Goal: Communication & Community: Answer question/provide support

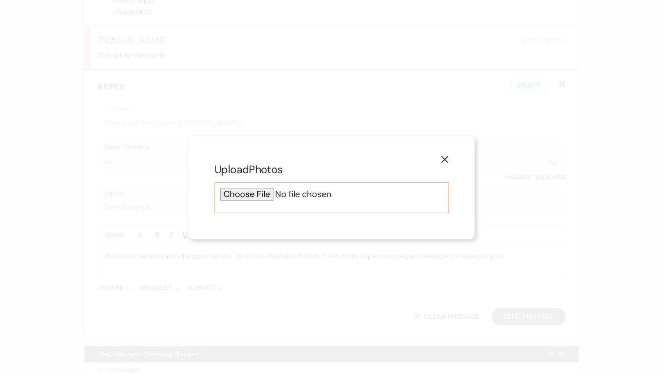
click at [252, 203] on div at bounding box center [331, 197] width 234 height 31
click at [255, 197] on input "file" at bounding box center [331, 194] width 223 height 13
click at [263, 197] on input "file" at bounding box center [331, 194] width 223 height 13
click at [442, 159] on button "X" at bounding box center [444, 159] width 13 height 15
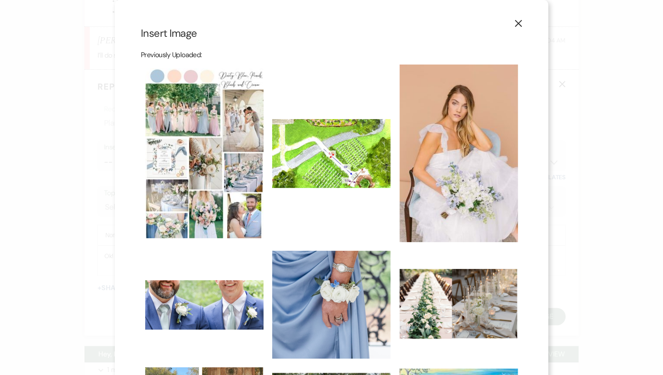
click at [517, 25] on use "button" at bounding box center [518, 23] width 7 height 7
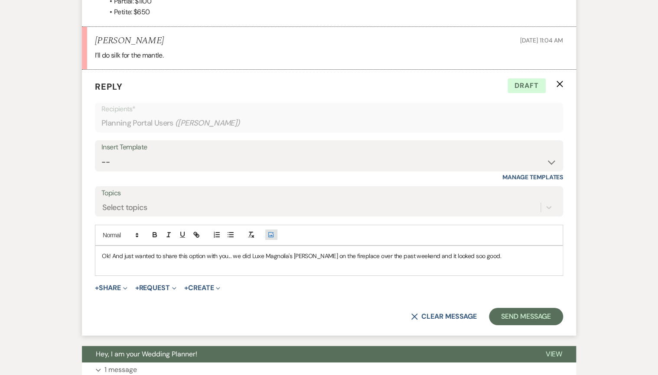
click at [269, 230] on button "Add Photo" at bounding box center [271, 235] width 12 height 10
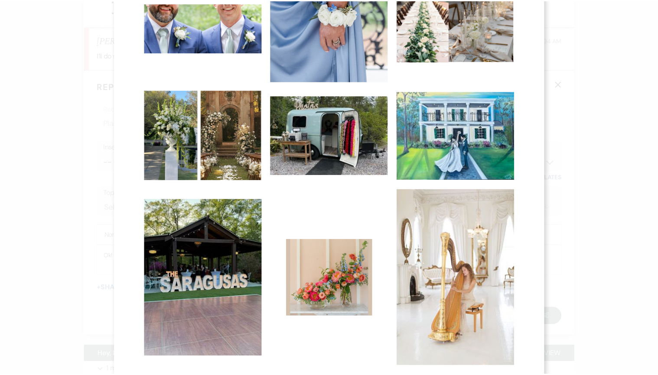
scroll to position [344, 0]
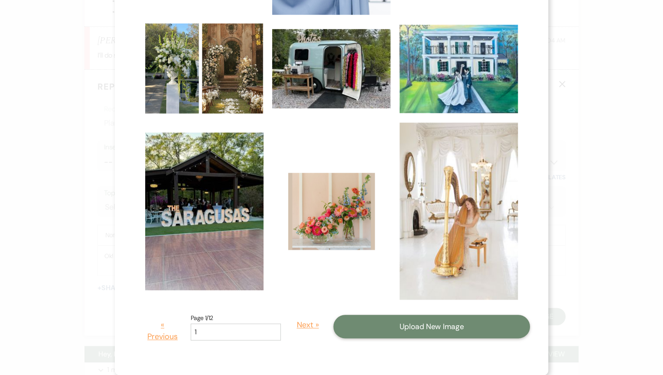
click at [429, 335] on button "Upload New Image" at bounding box center [431, 326] width 197 height 23
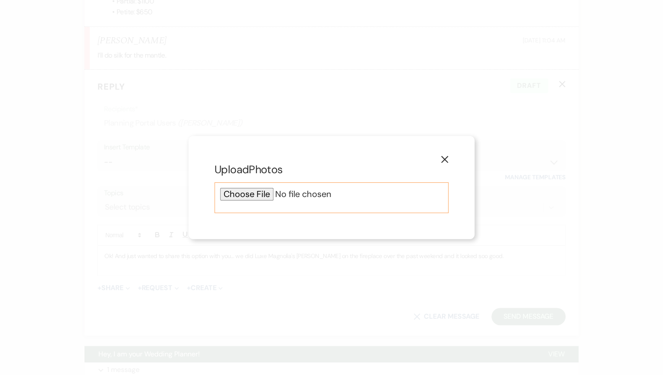
click at [241, 196] on input "file" at bounding box center [331, 194] width 223 height 13
click at [267, 199] on input "file" at bounding box center [331, 194] width 223 height 13
click at [255, 193] on input "file" at bounding box center [331, 194] width 223 height 13
type input "C:\fakepath\Mantle Meadow.png"
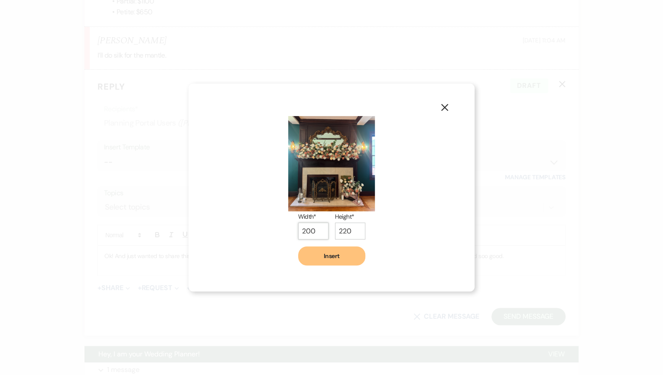
click at [301, 229] on input "200" at bounding box center [313, 231] width 30 height 17
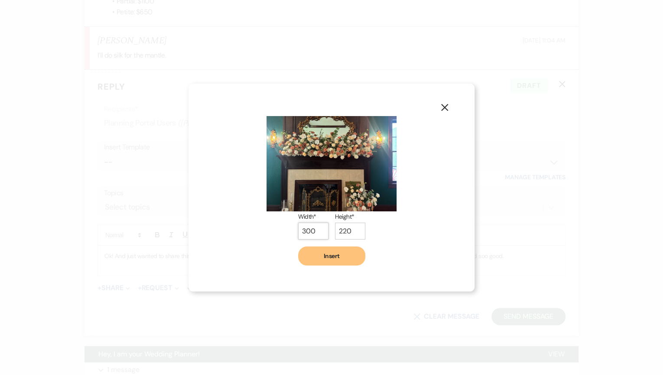
type input "300"
click at [340, 258] on button "Insert" at bounding box center [331, 255] width 67 height 19
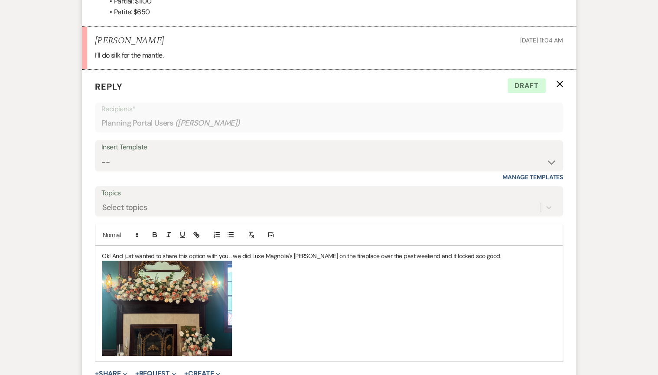
click at [476, 251] on p "Ok! And just wanted to share this option with you... we did Luxe Magnolia's [PE…" at bounding box center [329, 256] width 454 height 10
click at [477, 251] on p "Ok! And just wanted to share this option with you... we did Luxe Magnolia's [PE…" at bounding box center [329, 256] width 454 height 10
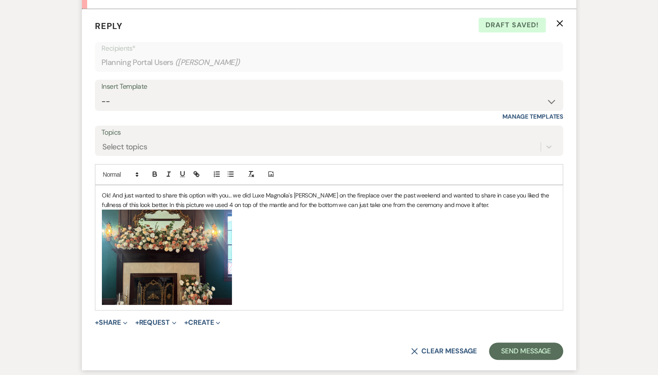
scroll to position [3160, 0]
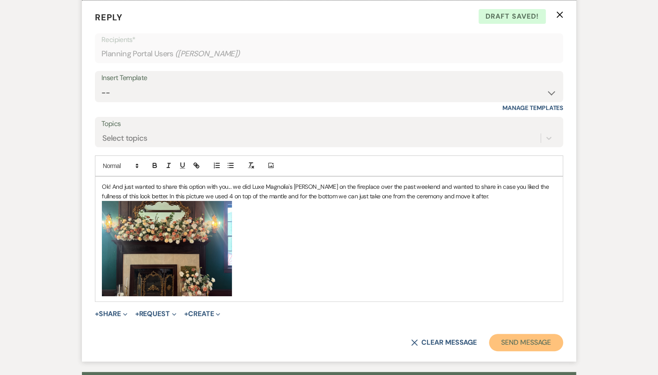
click at [538, 334] on button "Send Message" at bounding box center [526, 342] width 74 height 17
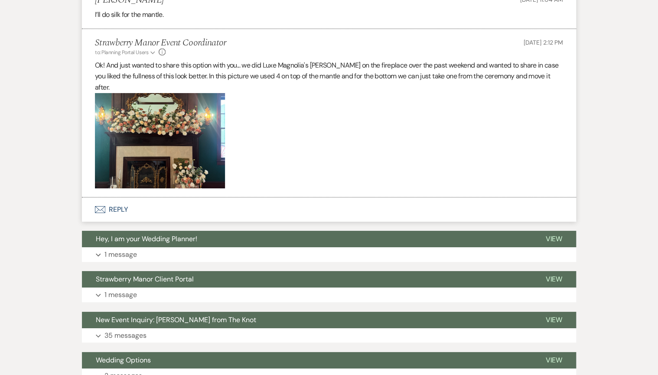
scroll to position [3126, 0]
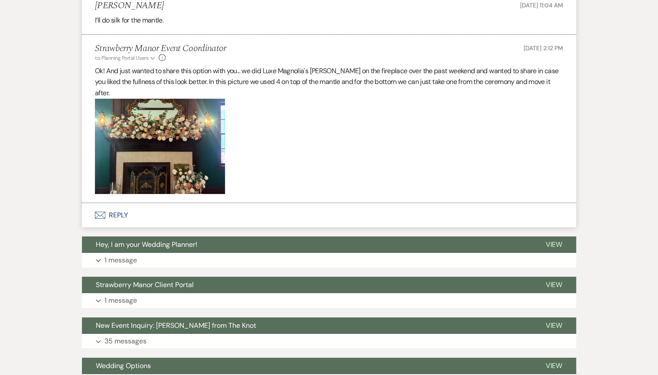
click at [301, 83] on p "Ok! And just wanted to share this option with you... we did Luxe Magnolia's [PE…" at bounding box center [329, 81] width 468 height 33
click at [168, 69] on p "Ok! And just wanted to share this option with you... we did Luxe Magnolia's [PE…" at bounding box center [329, 81] width 468 height 33
click at [301, 153] on p at bounding box center [329, 146] width 468 height 95
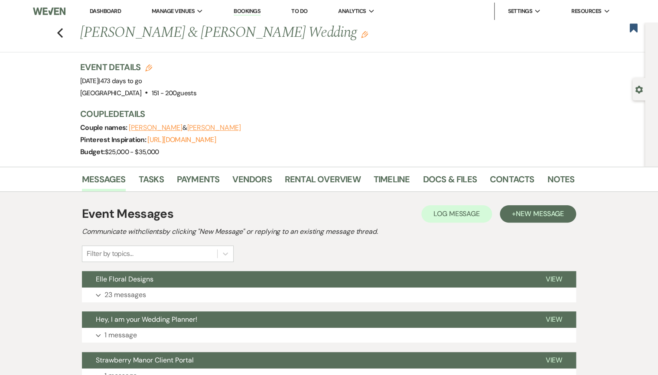
click at [101, 6] on li "Dashboard" at bounding box center [105, 11] width 40 height 17
click at [70, 2] on nav "Dashboard Manage Venues Expand Strawberry Manor Strawberry Manor Events Booking…" at bounding box center [329, 11] width 658 height 23
click at [102, 15] on li "Dashboard" at bounding box center [105, 11] width 40 height 17
click at [105, 10] on link "Dashboard" at bounding box center [105, 10] width 31 height 7
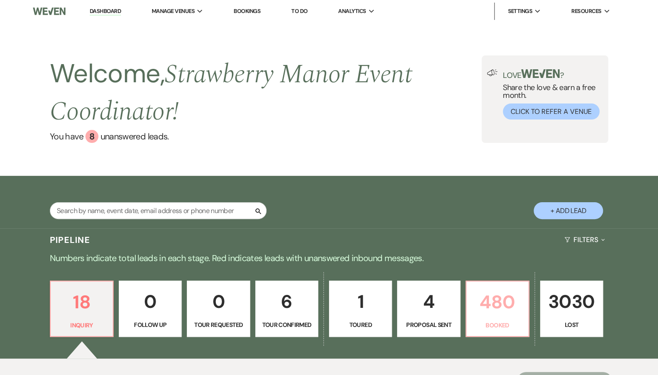
click at [497, 311] on p "480" at bounding box center [497, 302] width 52 height 29
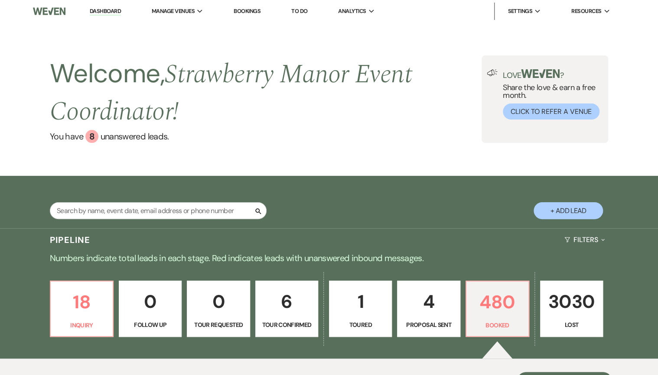
click at [419, 71] on div "Welcome, Strawberry Manor Event Coordinator ! You have 8 unanswered lead s . Lo…" at bounding box center [329, 99] width 658 height 153
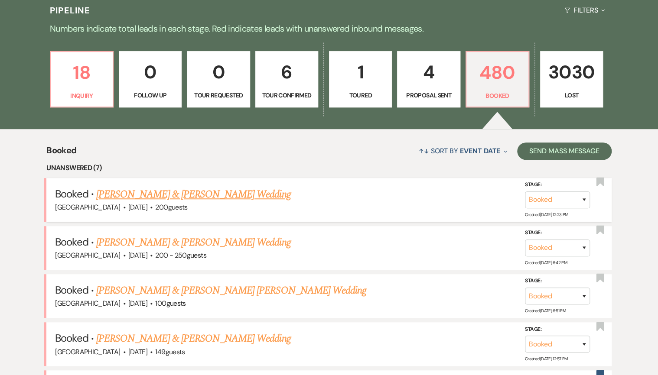
scroll to position [160, 0]
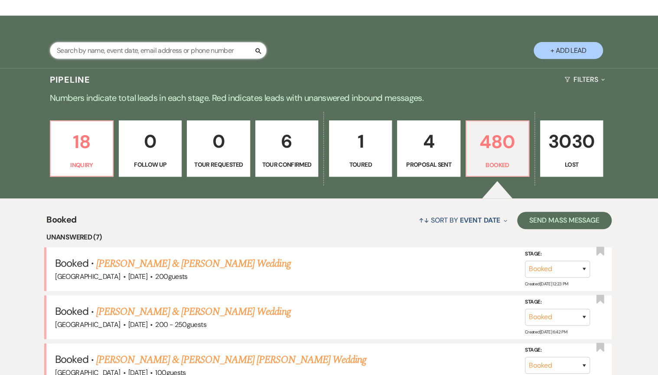
click at [199, 49] on input "text" at bounding box center [158, 50] width 217 height 17
type input "davidson"
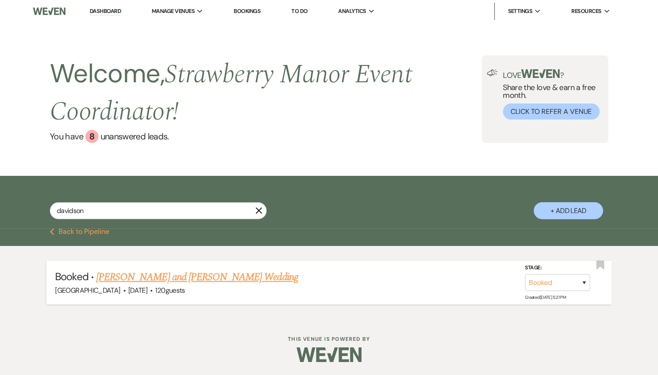
click at [177, 278] on link "Grace Davidson's and Nick Donewar Wedding" at bounding box center [197, 277] width 202 height 16
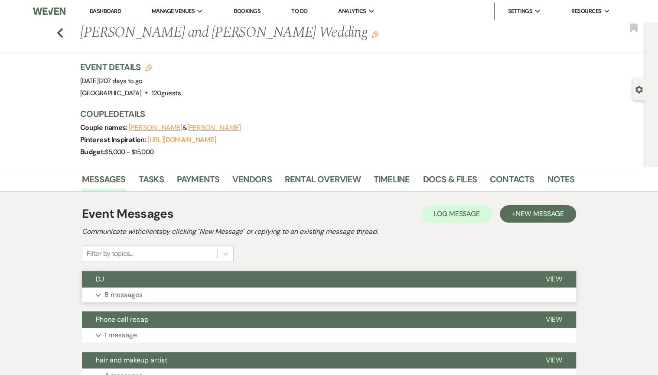
click at [182, 291] on button "Expand 8 messages" at bounding box center [329, 295] width 494 height 15
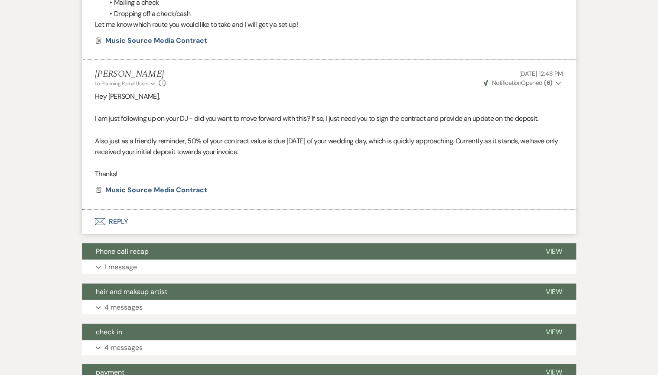
scroll to position [901, 0]
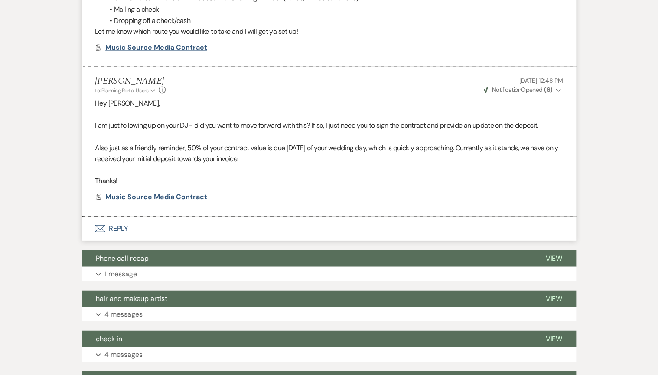
click at [130, 47] on span "Music Source Media Contract" at bounding box center [156, 47] width 102 height 9
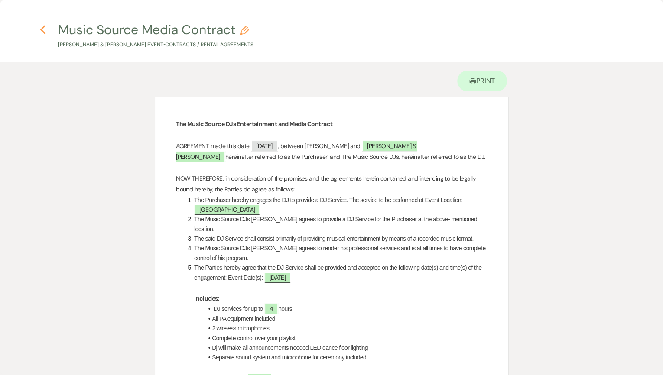
click at [44, 29] on icon "Previous" at bounding box center [43, 30] width 6 height 10
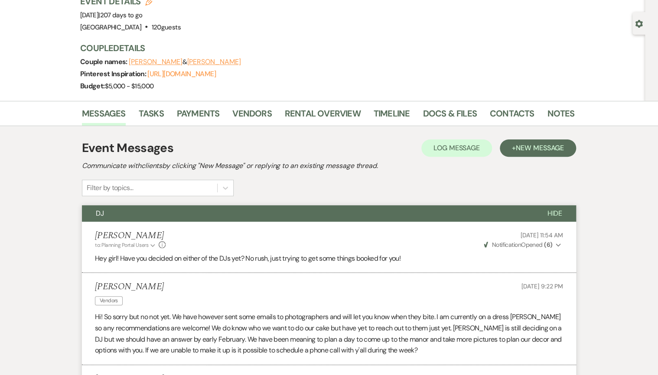
scroll to position [0, 0]
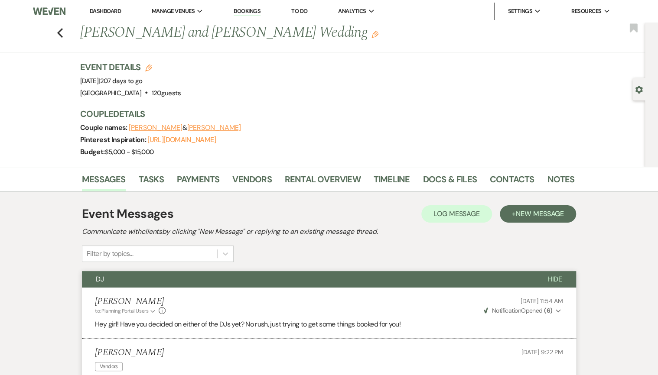
click at [98, 12] on link "Dashboard" at bounding box center [105, 10] width 31 height 7
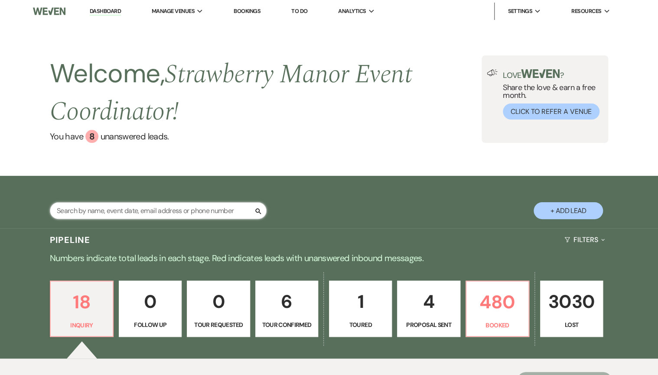
click at [67, 211] on input "text" at bounding box center [158, 210] width 217 height 17
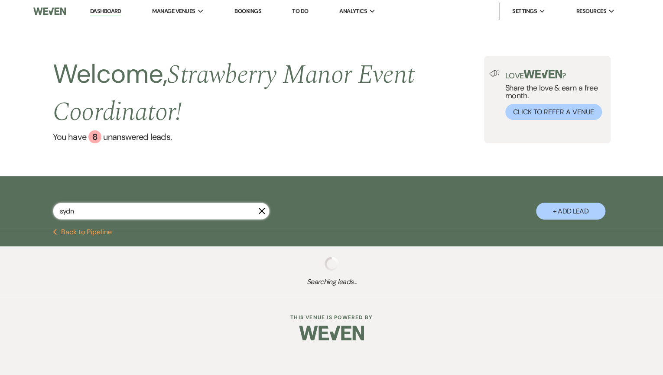
type input "sydni"
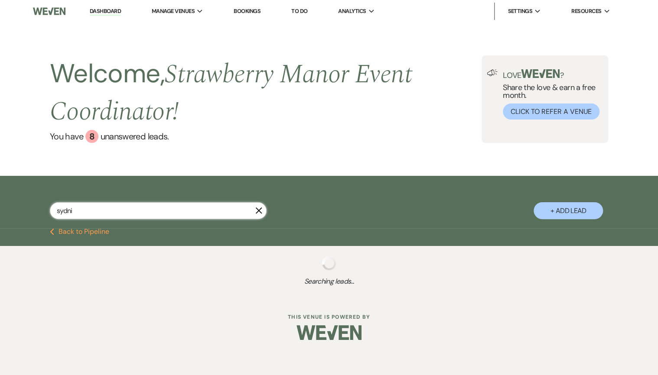
select select "8"
select select "5"
select select "8"
select select "5"
select select "8"
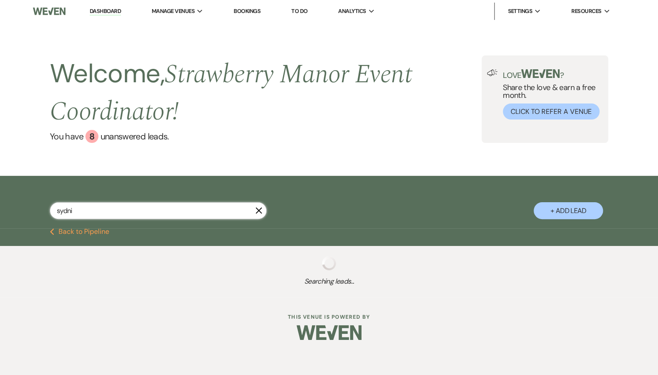
select select "4"
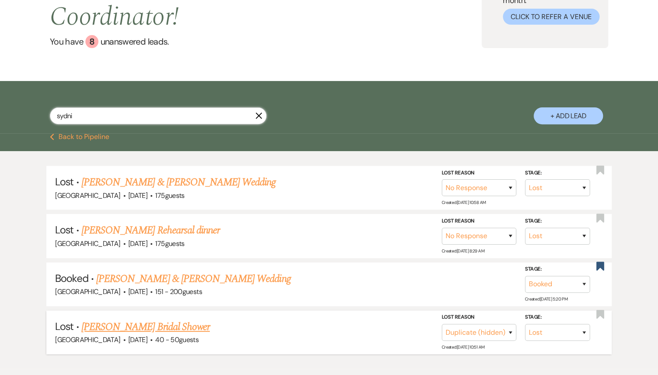
scroll to position [104, 0]
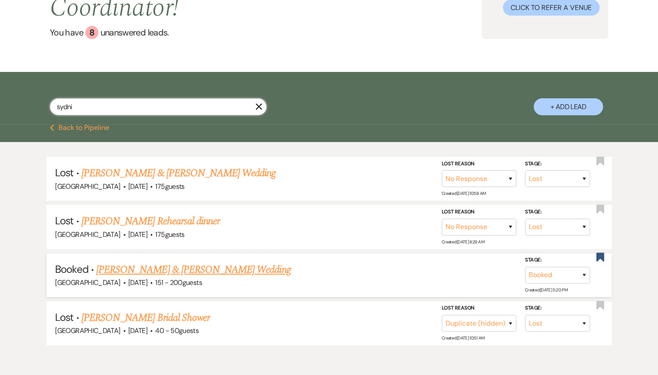
type input "sydni"
click at [125, 269] on link "[PERSON_NAME] & [PERSON_NAME] Wedding" at bounding box center [193, 270] width 194 height 16
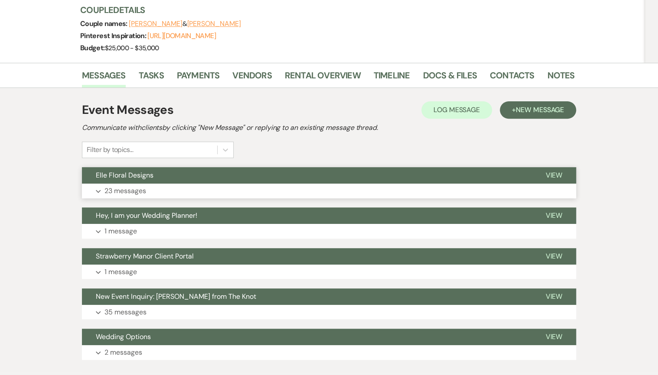
click at [163, 198] on button "Expand 23 messages" at bounding box center [329, 191] width 494 height 15
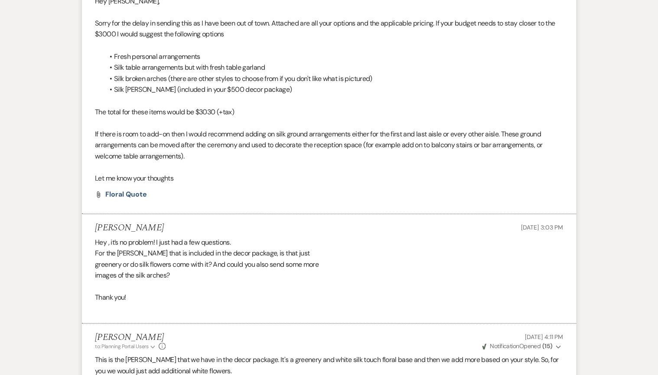
scroll to position [2087, 0]
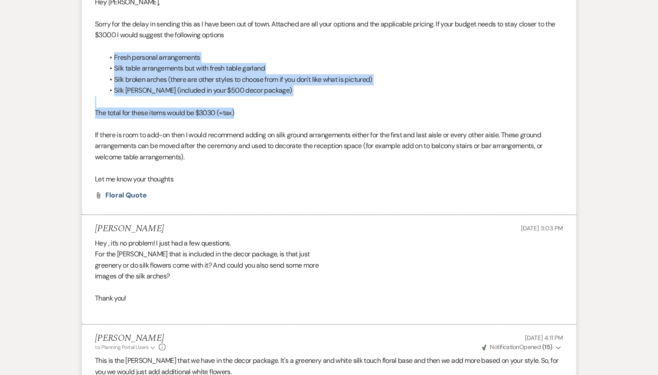
drag, startPoint x: 114, startPoint y: 58, endPoint x: 359, endPoint y: 100, distance: 248.0
click at [359, 100] on div "Hey Sydni, Sorry for the delay in sending this as I have been out of town. Atta…" at bounding box center [329, 91] width 468 height 188
click at [294, 85] on li "Silk [PERSON_NAME] (included in your $500 decor package)" at bounding box center [333, 90] width 459 height 11
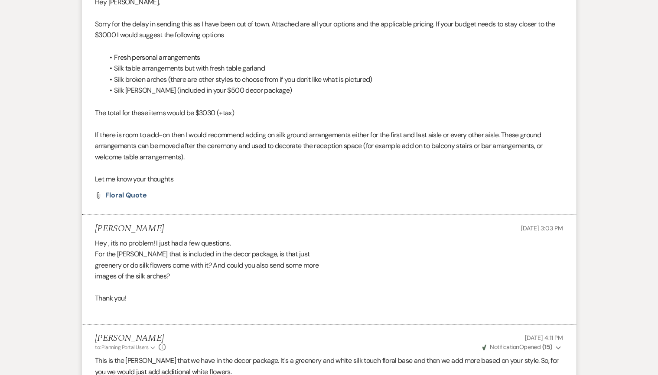
drag, startPoint x: 293, startPoint y: 81, endPoint x: 73, endPoint y: 44, distance: 222.8
drag, startPoint x: 73, startPoint y: 44, endPoint x: 175, endPoint y: 68, distance: 104.4
click at [175, 74] on li "Silk broken arches (there are other styles to choose from if you don't like wha…" at bounding box center [333, 79] width 459 height 11
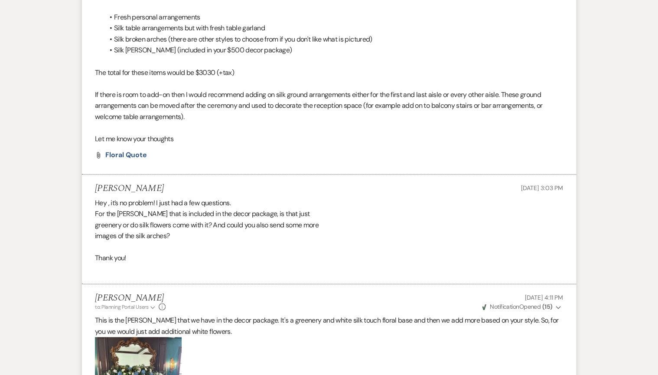
scroll to position [2052, 0]
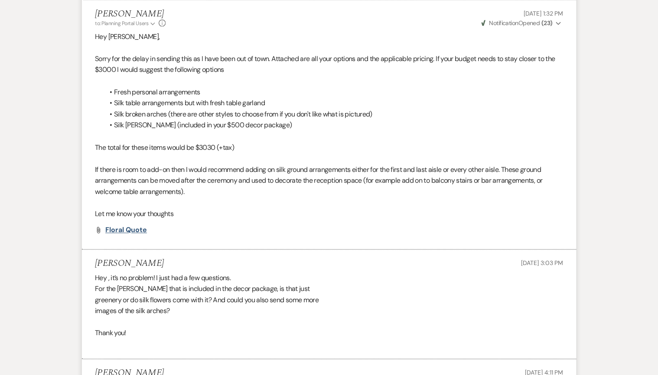
click at [126, 225] on span "Floral Quote" at bounding box center [126, 229] width 42 height 9
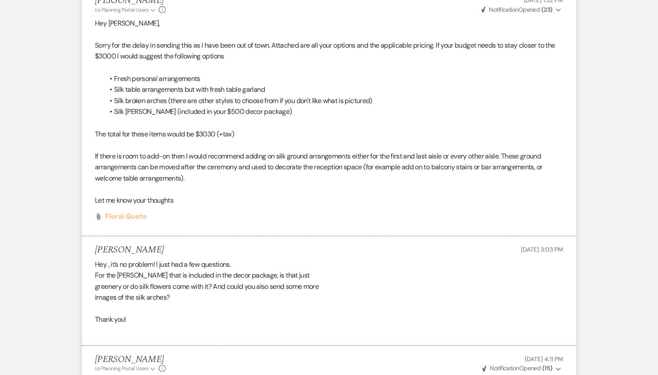
scroll to position [1948, 0]
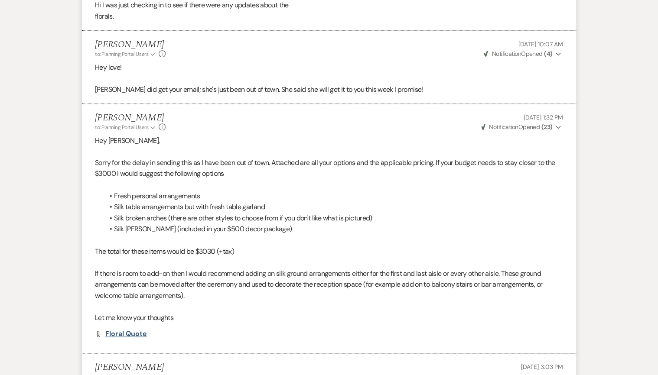
click at [126, 329] on span "Floral Quote" at bounding box center [126, 333] width 42 height 9
